Goal: Task Accomplishment & Management: Manage account settings

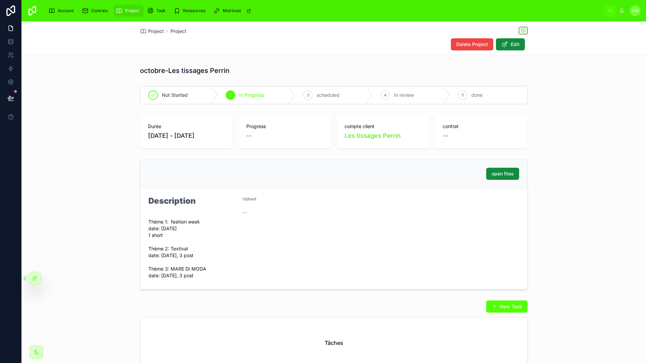
scroll to position [9, 0]
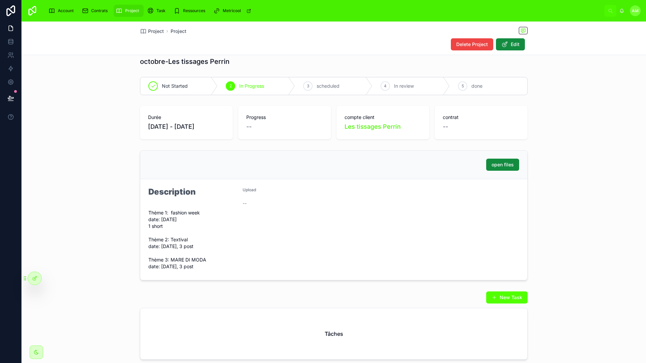
click at [282, 213] on div "Upload --" at bounding box center [286, 229] width 89 height 85
click at [102, 7] on div "Contrats" at bounding box center [96, 10] width 29 height 11
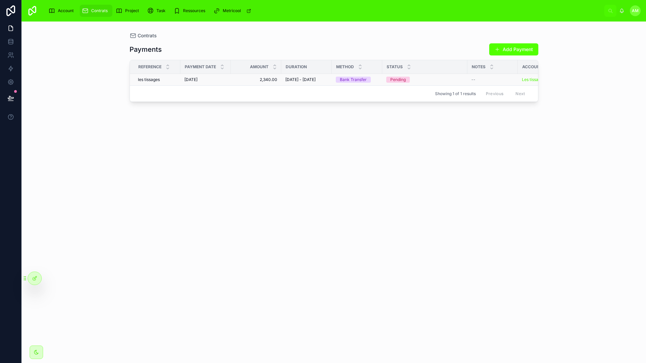
click at [257, 85] on td "2,340.00 2,340.00" at bounding box center [256, 80] width 50 height 12
click at [433, 83] on div "Pending" at bounding box center [424, 80] width 77 height 6
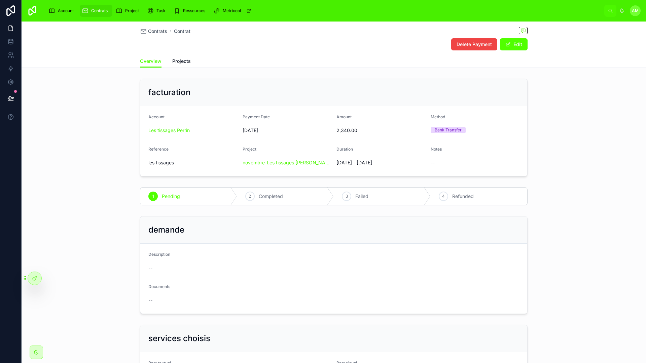
drag, startPoint x: 552, startPoint y: 101, endPoint x: 555, endPoint y: 105, distance: 5.3
click at [552, 101] on div "facturation Account Les tissages Perrin Payment Date [DATE] Amount 2,340.00 Met…" at bounding box center [334, 127] width 624 height 103
click at [181, 64] on span "Projects" at bounding box center [181, 61] width 18 height 7
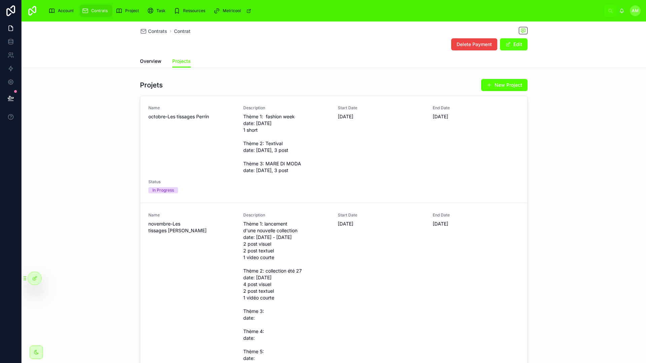
click at [564, 177] on div "Projets New Project Name octobre-Les tissages Perrin Description Thème 1: fashi…" at bounding box center [334, 223] width 624 height 295
click at [35, 281] on icon at bounding box center [34, 278] width 5 height 5
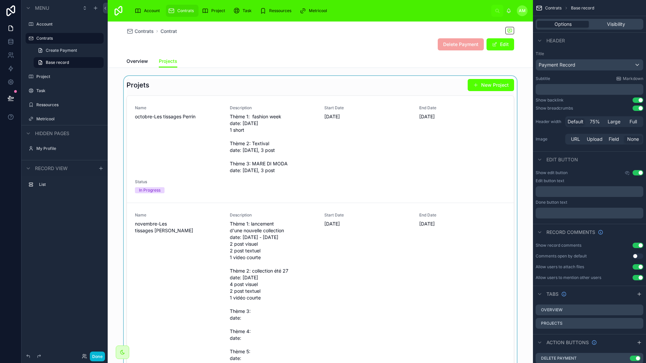
click at [351, 91] on div at bounding box center [320, 223] width 425 height 295
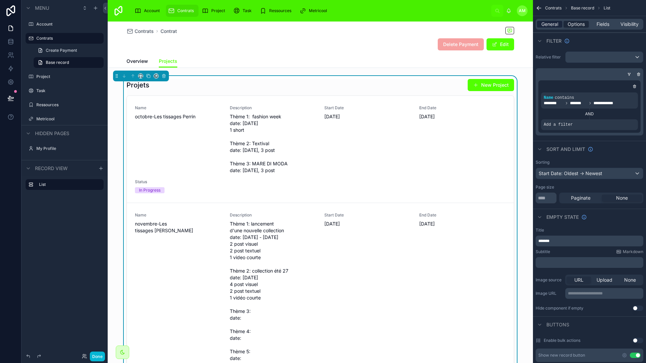
click at [557, 24] on span "General" at bounding box center [549, 24] width 17 height 7
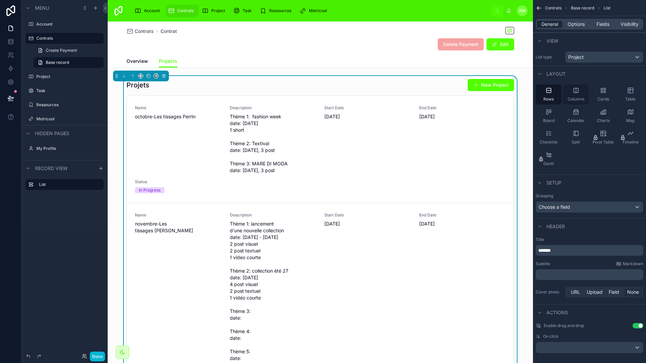
click at [581, 93] on div "Columns" at bounding box center [576, 94] width 26 height 20
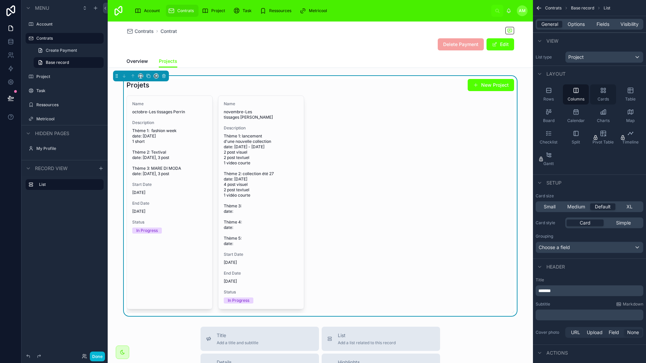
click at [599, 90] on div "Cards" at bounding box center [603, 94] width 26 height 20
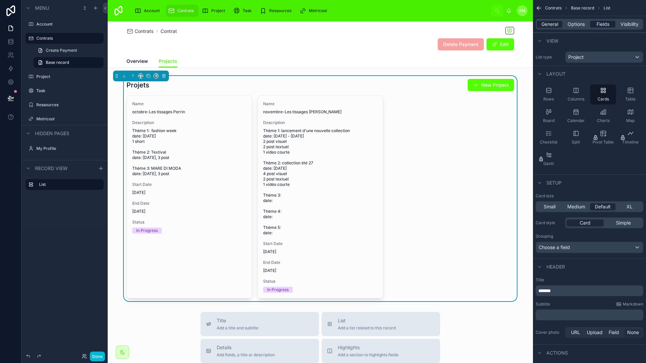
click at [599, 22] on span "Fields" at bounding box center [602, 24] width 13 height 7
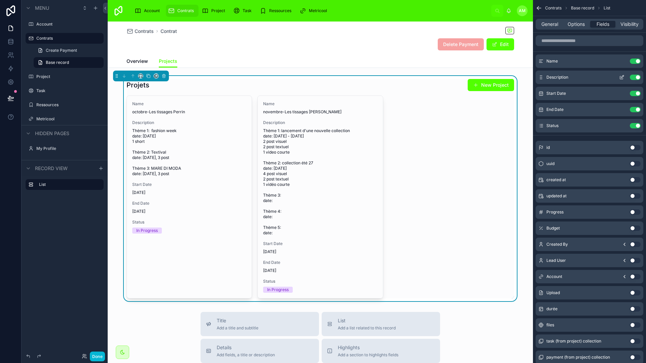
click at [620, 77] on icon "scrollable content" at bounding box center [621, 77] width 5 height 5
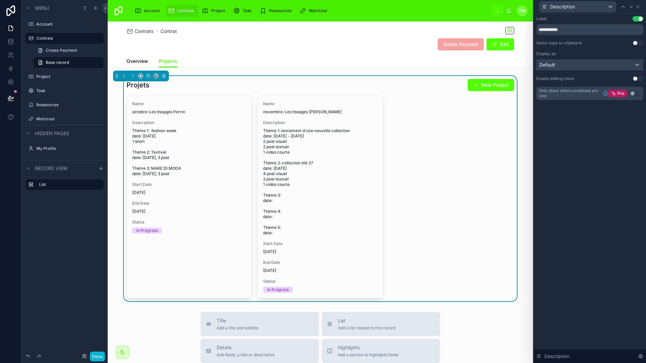
click at [635, 65] on div "Default" at bounding box center [589, 65] width 106 height 11
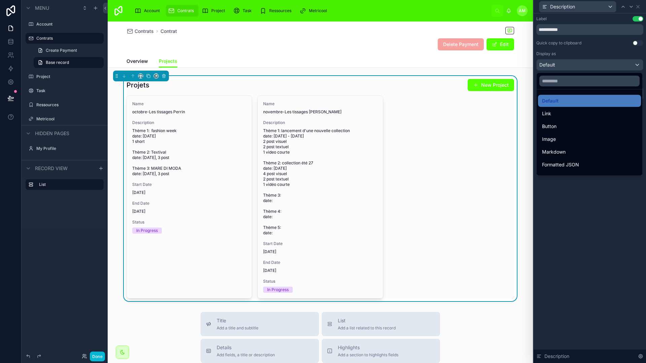
click at [635, 65] on div at bounding box center [589, 181] width 112 height 363
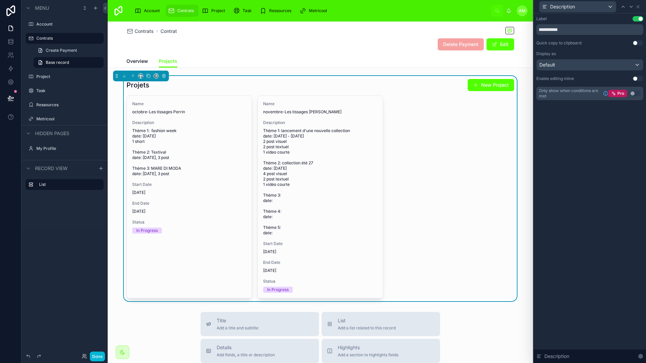
click at [638, 43] on button "Use setting" at bounding box center [637, 42] width 11 height 5
click at [95, 353] on button "Done" at bounding box center [97, 357] width 15 height 10
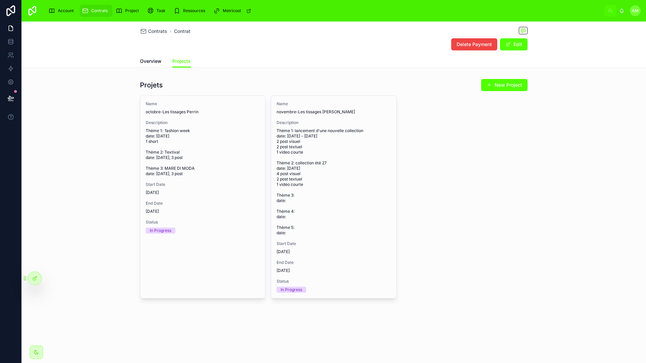
click at [493, 181] on div "Name octobre-Les tissages Perrin Description Thème 1: fashion week date: [DATE]…" at bounding box center [333, 196] width 387 height 203
click at [460, 189] on div "Name octobre-Les tissages Perrin Description Thème 1: fashion week date: [DATE]…" at bounding box center [333, 196] width 387 height 203
click at [453, 185] on div "Name octobre-Les tissages Perrin Description Thème 1: fashion week date: [DATE]…" at bounding box center [333, 196] width 387 height 203
